Goal: Check status

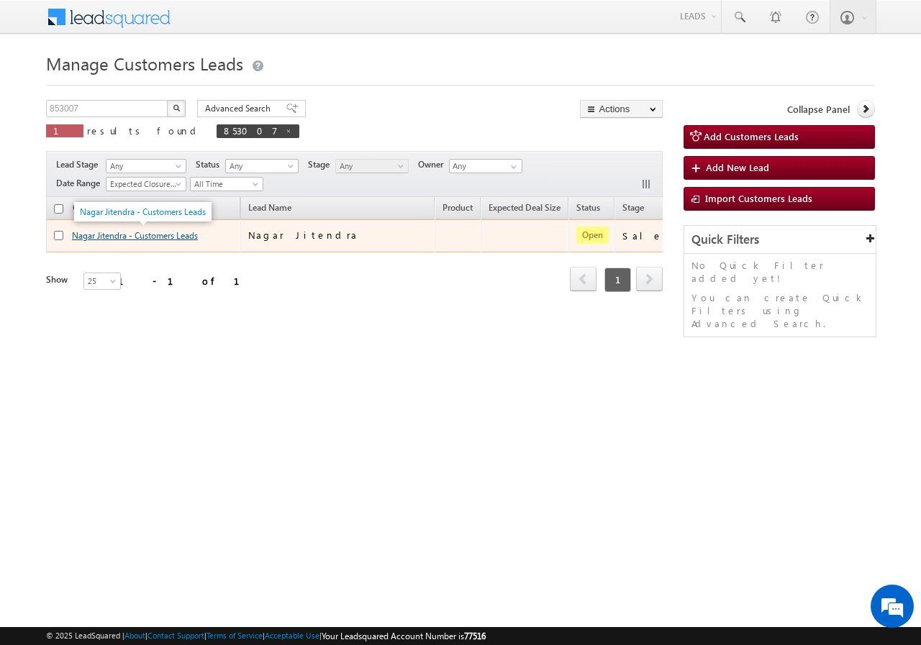
click at [96, 237] on link "Nagar Jitendra - Customers Leads" at bounding box center [135, 235] width 126 height 11
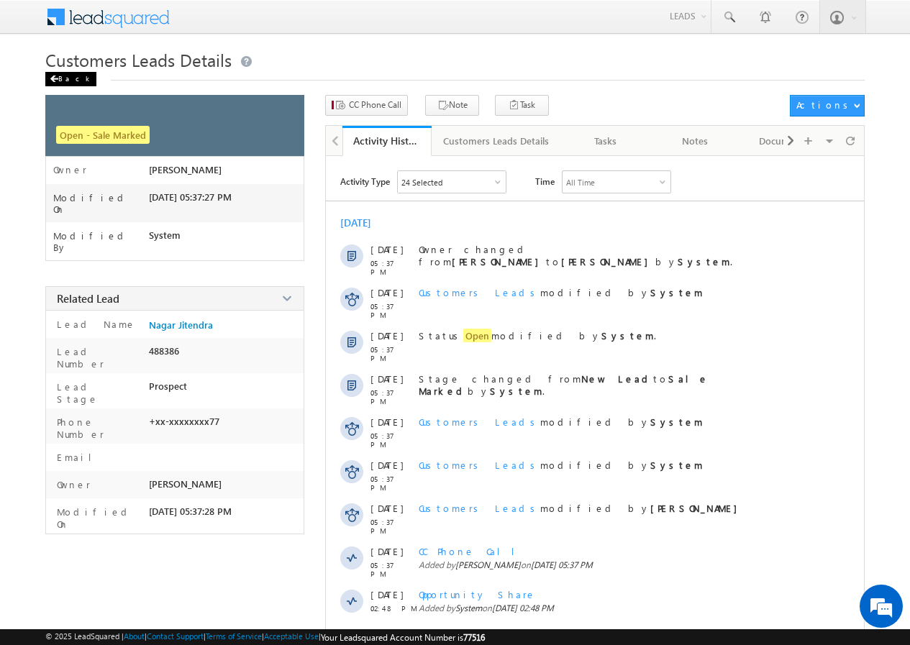
click at [50, 76] on span at bounding box center [54, 79] width 9 height 7
